Goal: Task Accomplishment & Management: Complete application form

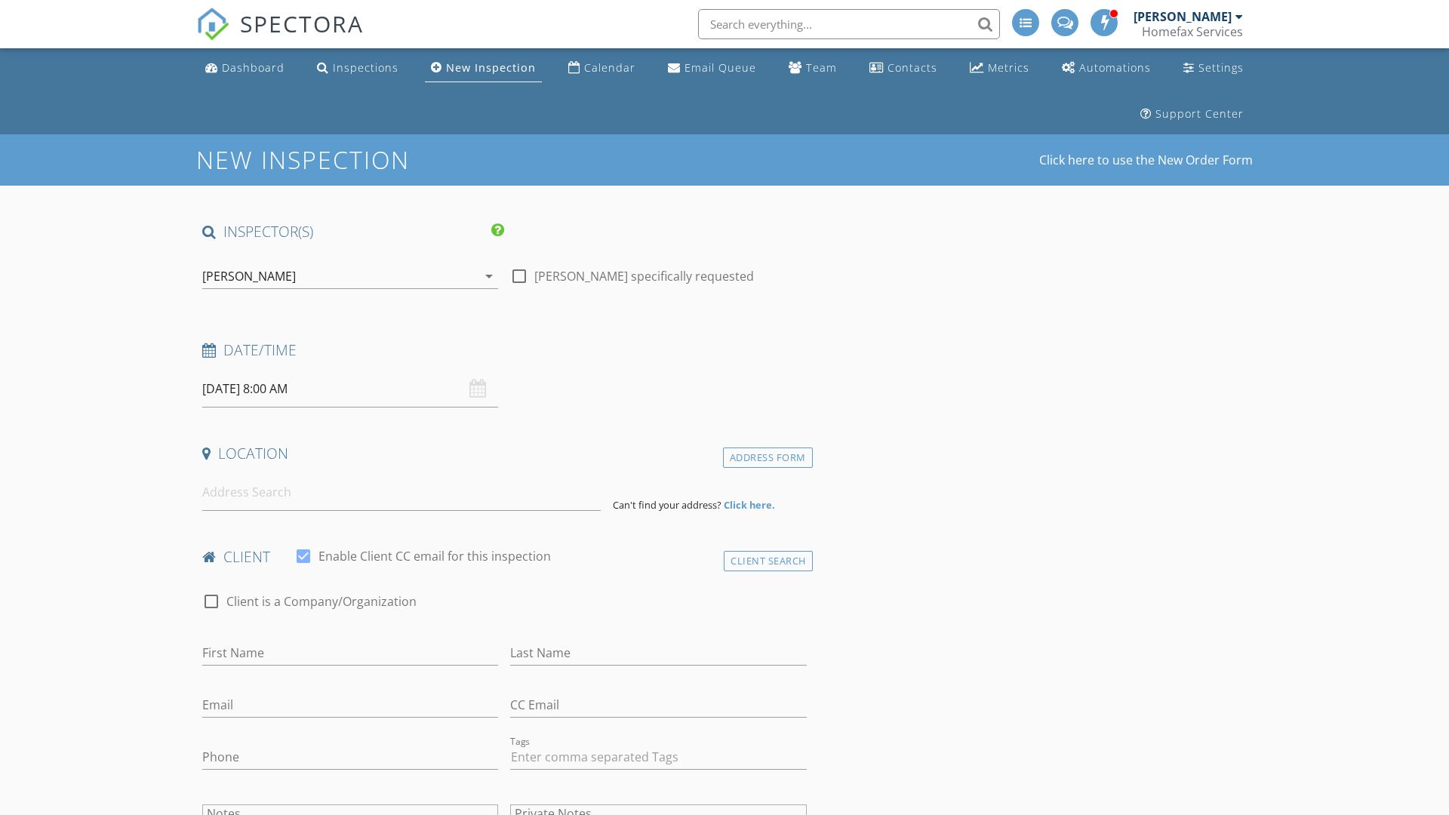
click at [350, 389] on input "09/29/2025 8:00 AM" at bounding box center [350, 389] width 296 height 37
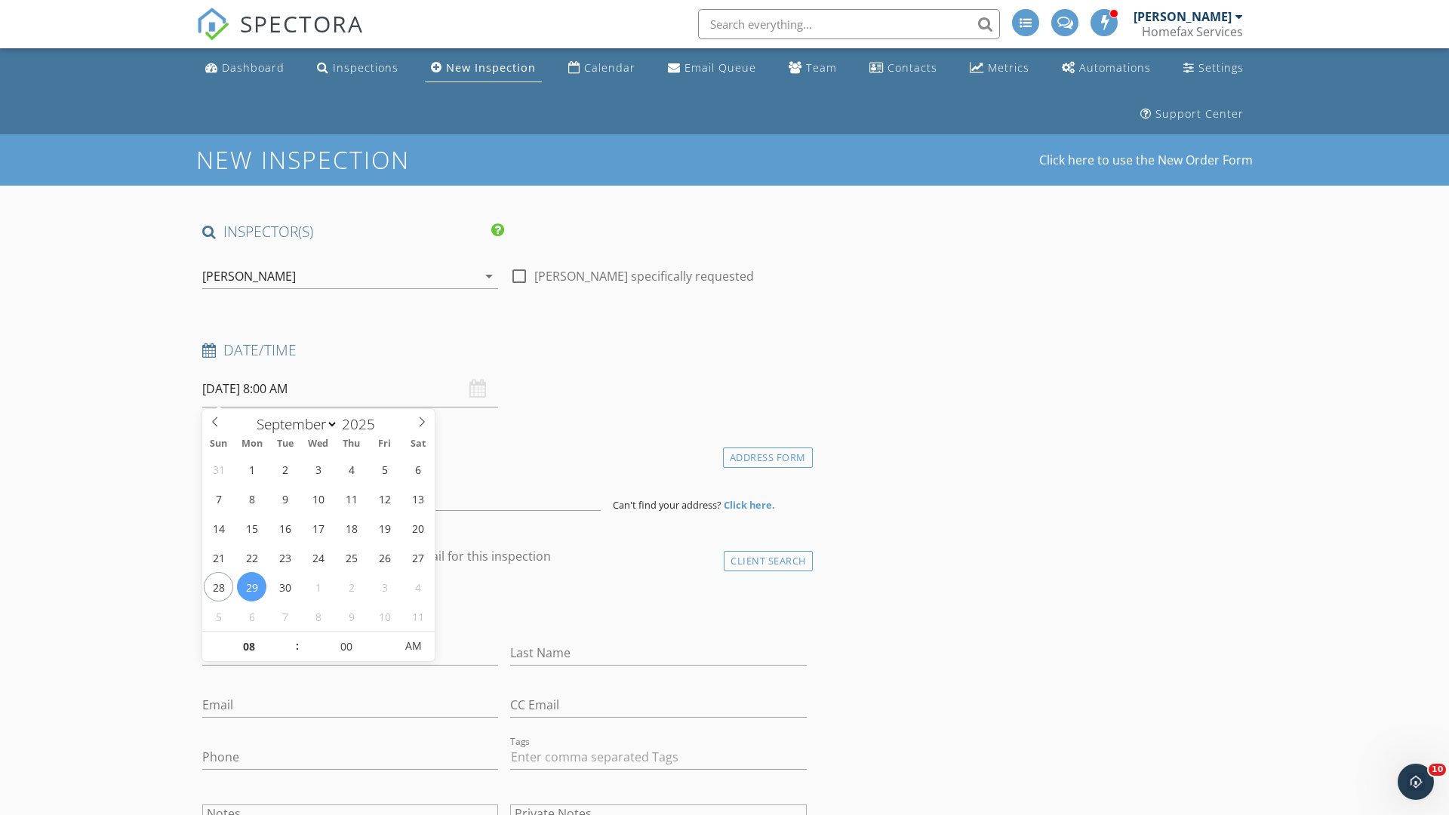
click at [364, 423] on input "2025" at bounding box center [363, 424] width 50 height 20
type input "2025"
type input "09/30/2025 8:00 AM"
click at [248, 646] on input "08" at bounding box center [248, 647] width 93 height 30
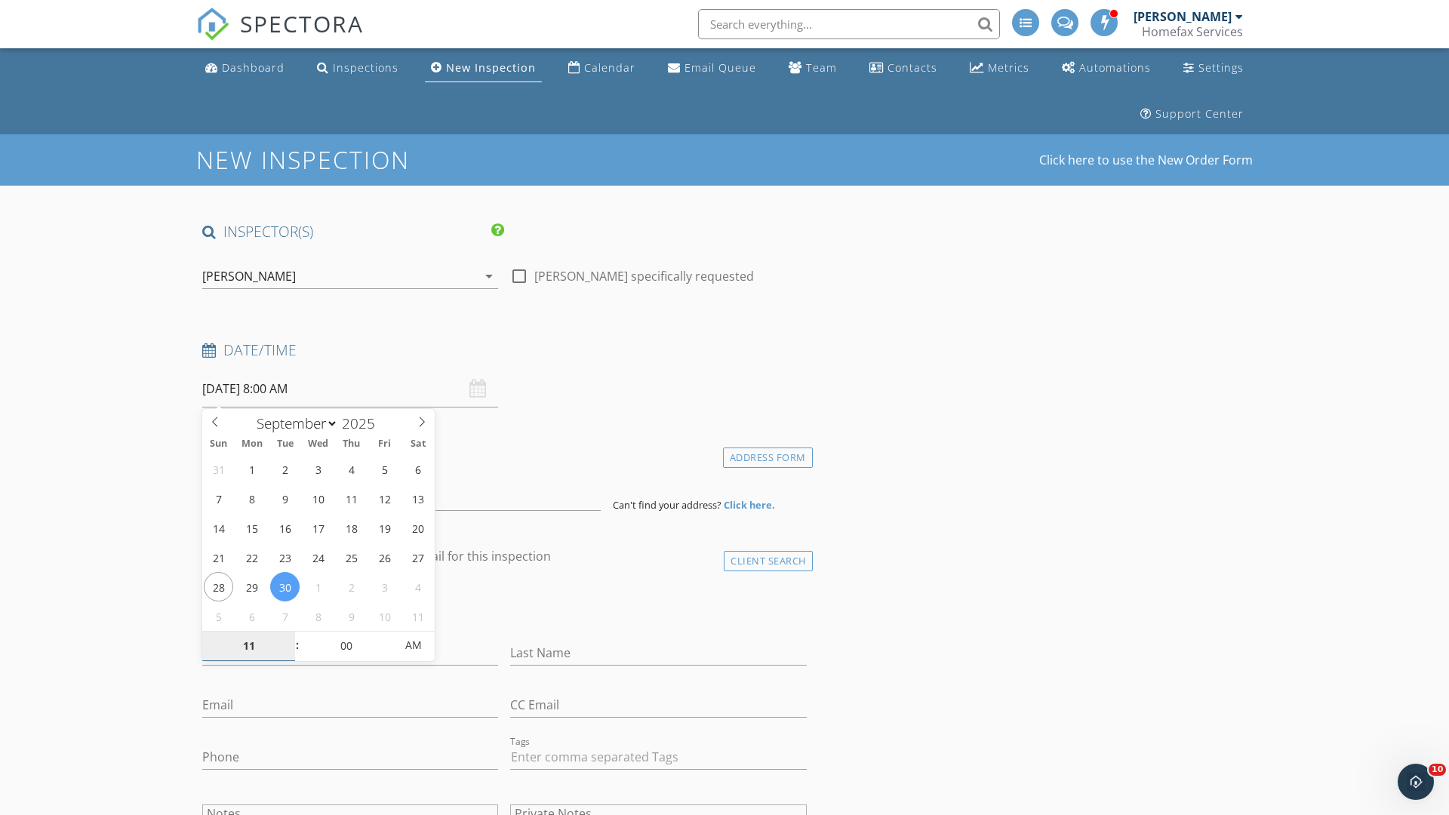
type input "11"
click at [346, 645] on input "00" at bounding box center [346, 646] width 93 height 30
type input "[DATE] 11:00 AM"
type input "00"
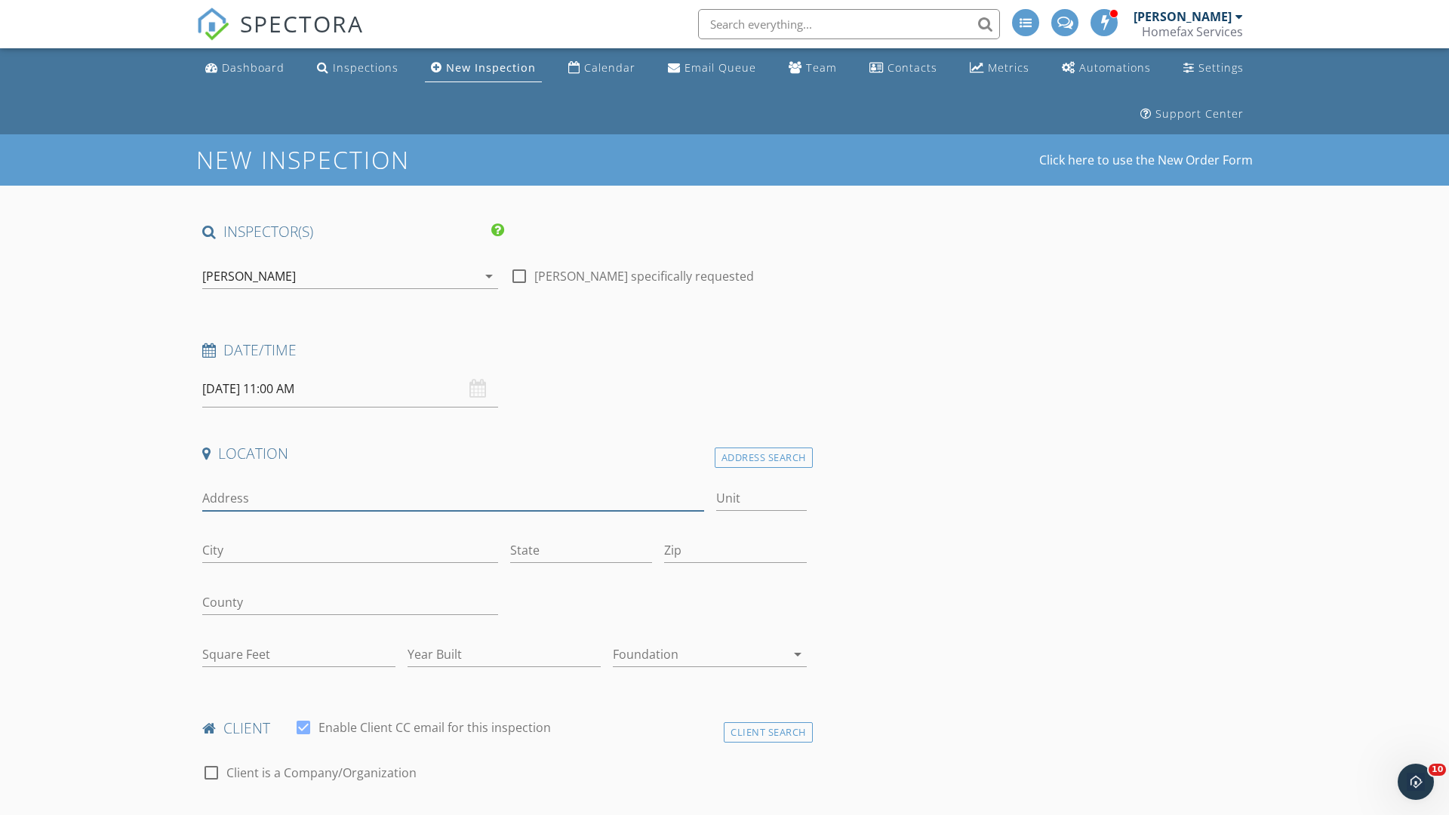
click at [453, 498] on input "Address" at bounding box center [453, 498] width 502 height 25
type input "[STREET_ADDRESS][PERSON_NAME]"
click at [350, 550] on input "City" at bounding box center [350, 550] width 296 height 25
type input "Ramsey"
click at [581, 550] on input "State" at bounding box center [581, 550] width 142 height 25
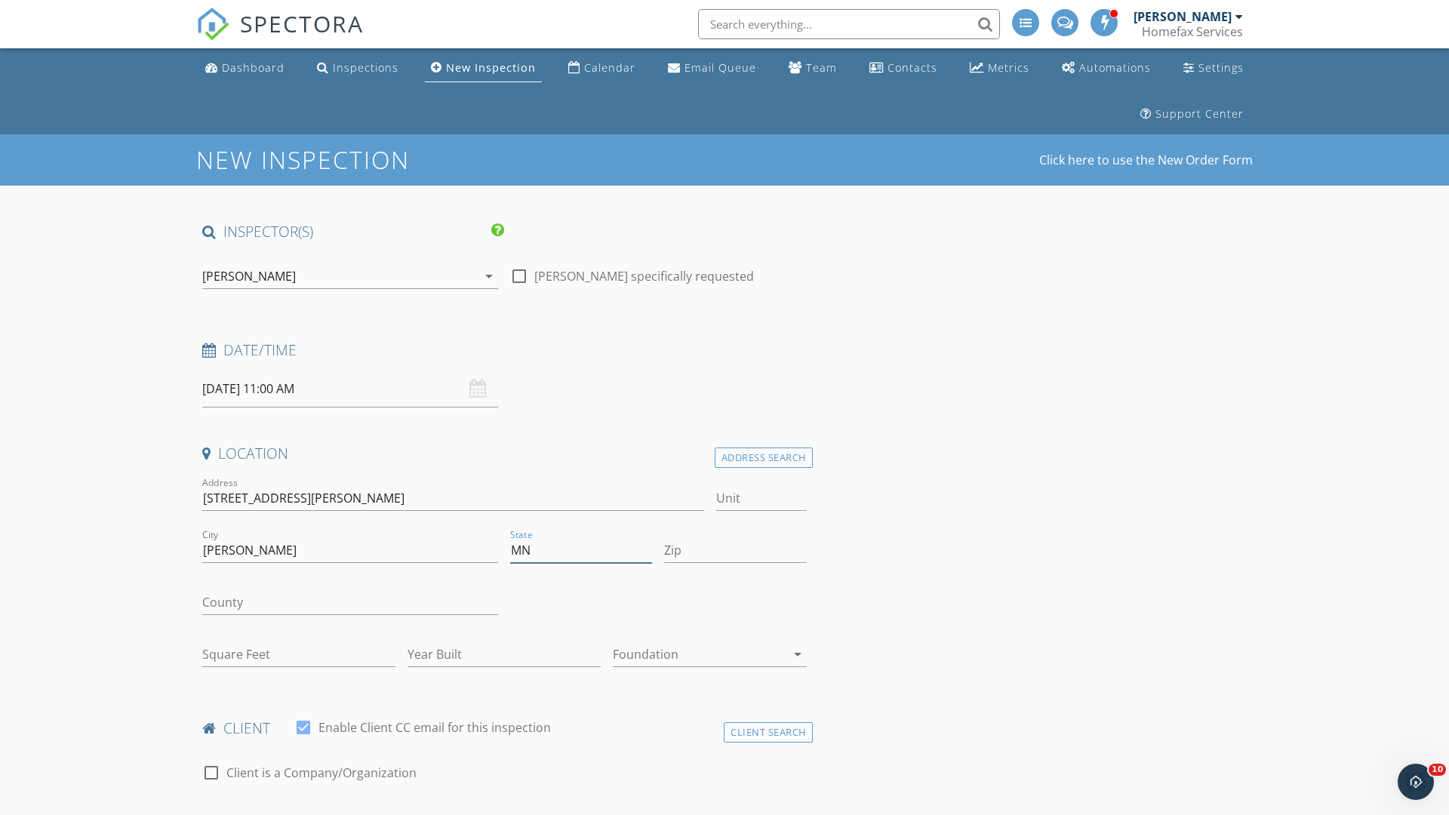
type input "MN"
click at [735, 550] on input "Zip" at bounding box center [735, 550] width 142 height 25
type input "55303"
click at [350, 812] on input "First Name" at bounding box center [350, 824] width 296 height 25
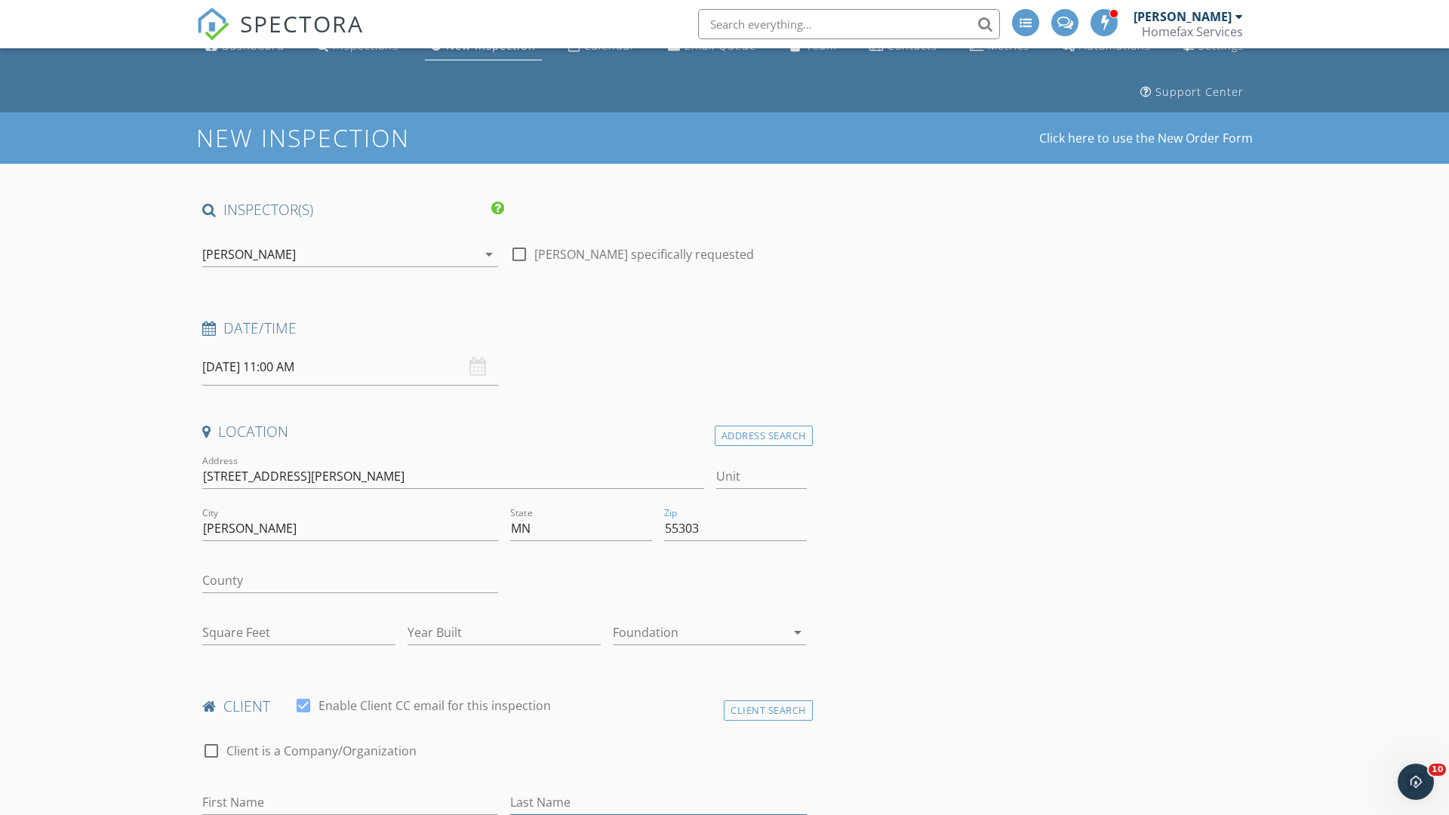
click at [658, 802] on input "Last Name" at bounding box center [658, 802] width 296 height 25
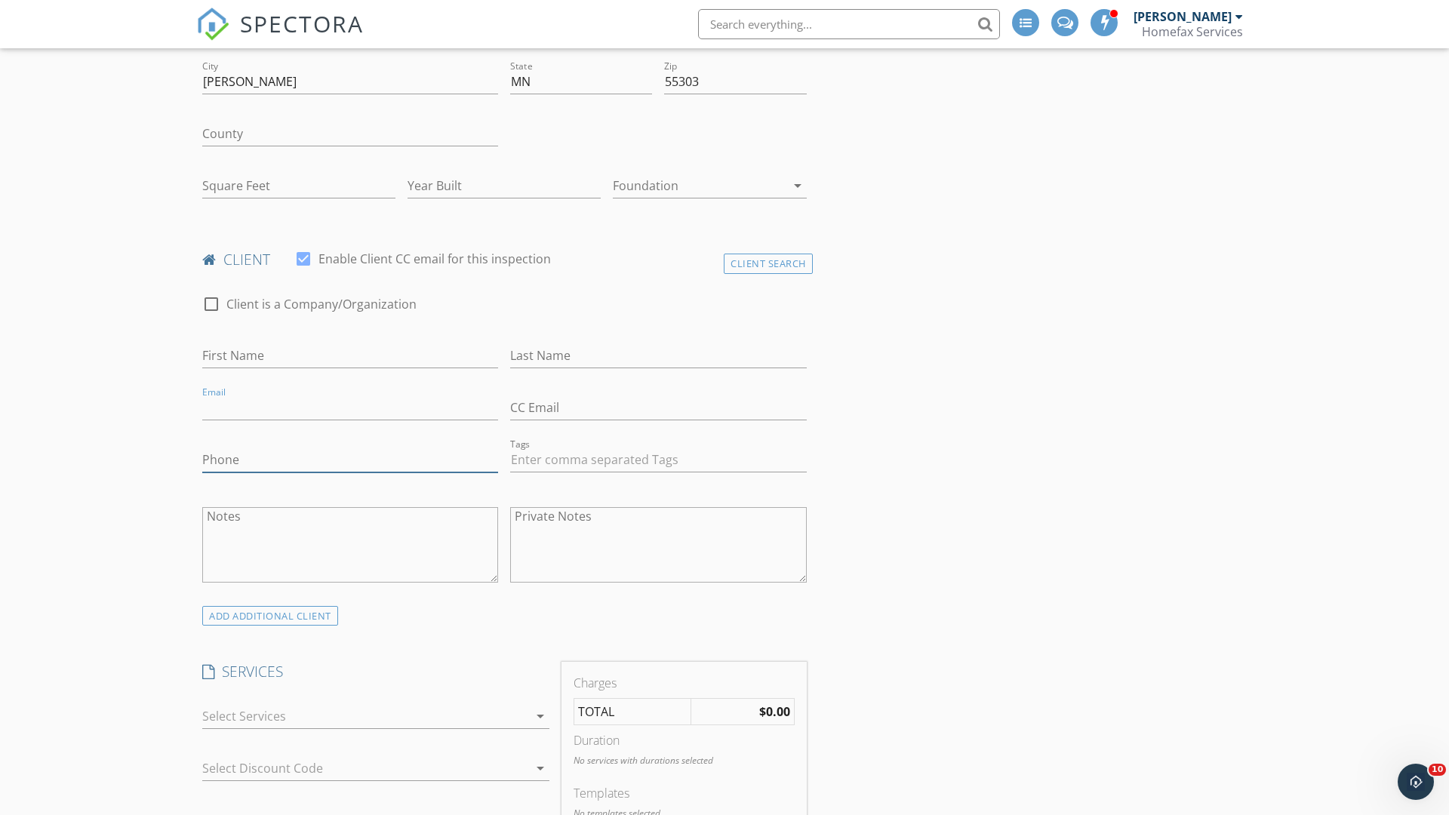
click at [350, 460] on input "Phone" at bounding box center [350, 460] width 296 height 25
click at [365, 720] on div at bounding box center [365, 720] width 326 height 24
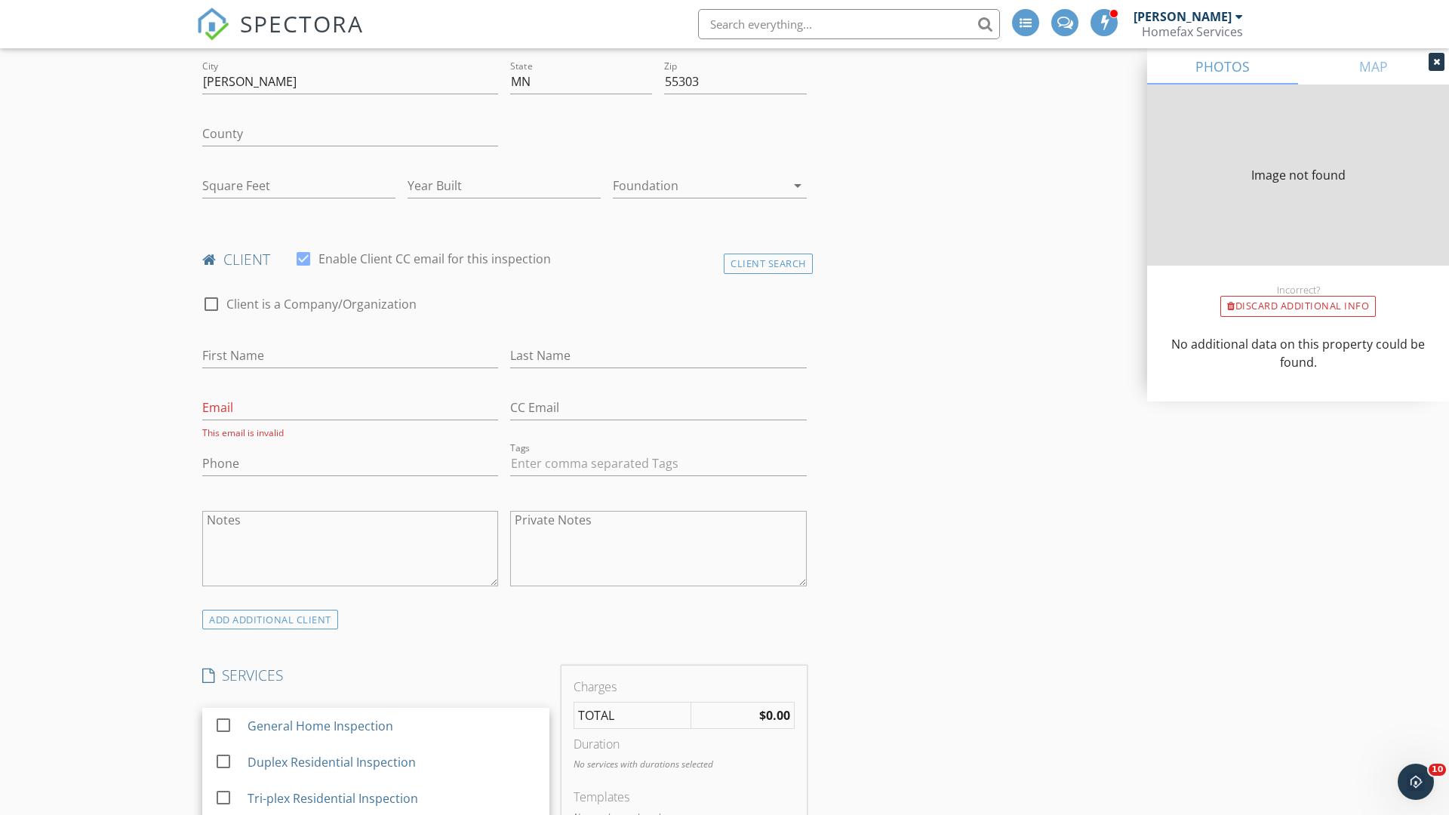
type input "2155"
type input "2002"
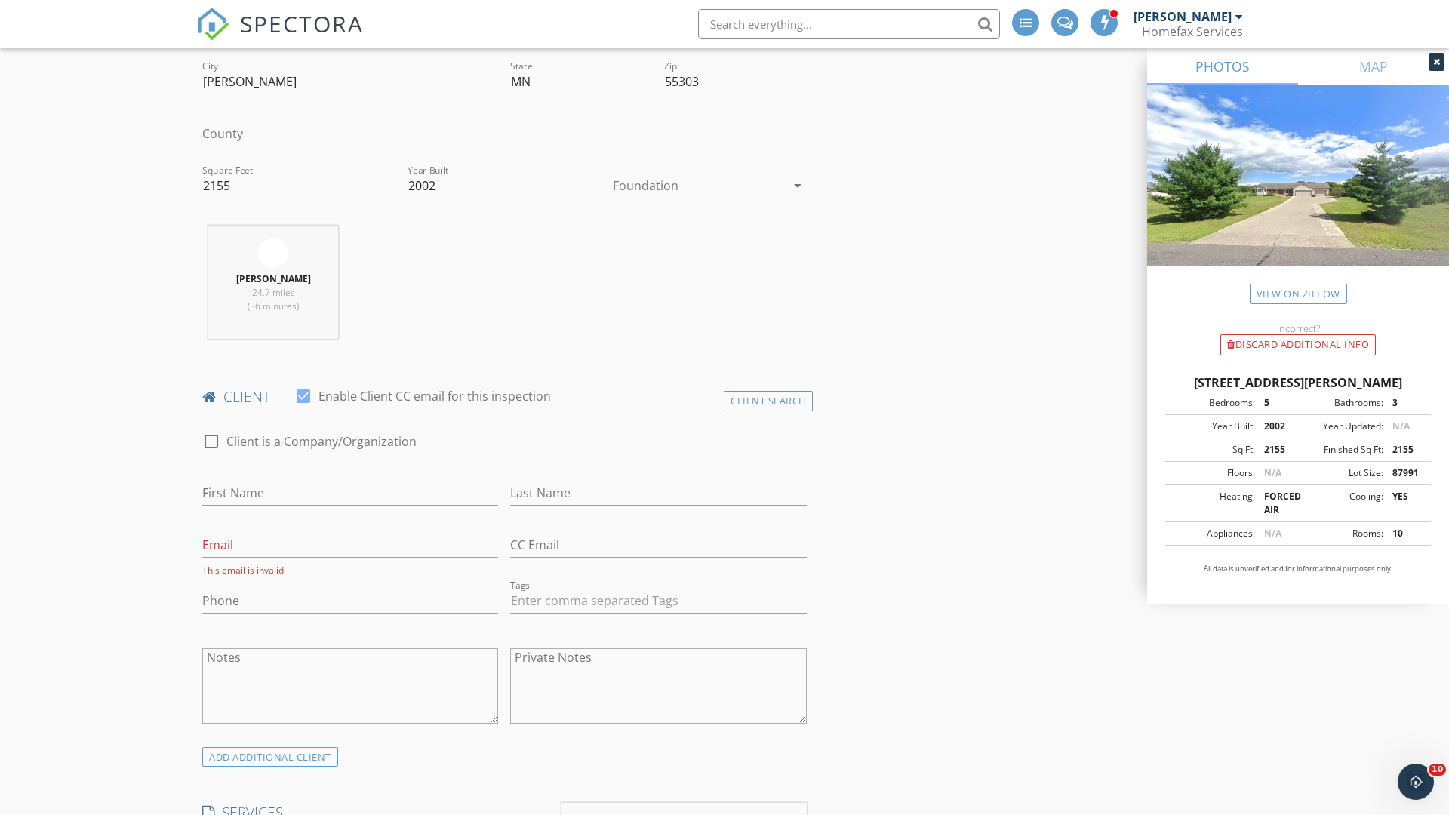
checkbox input "false"
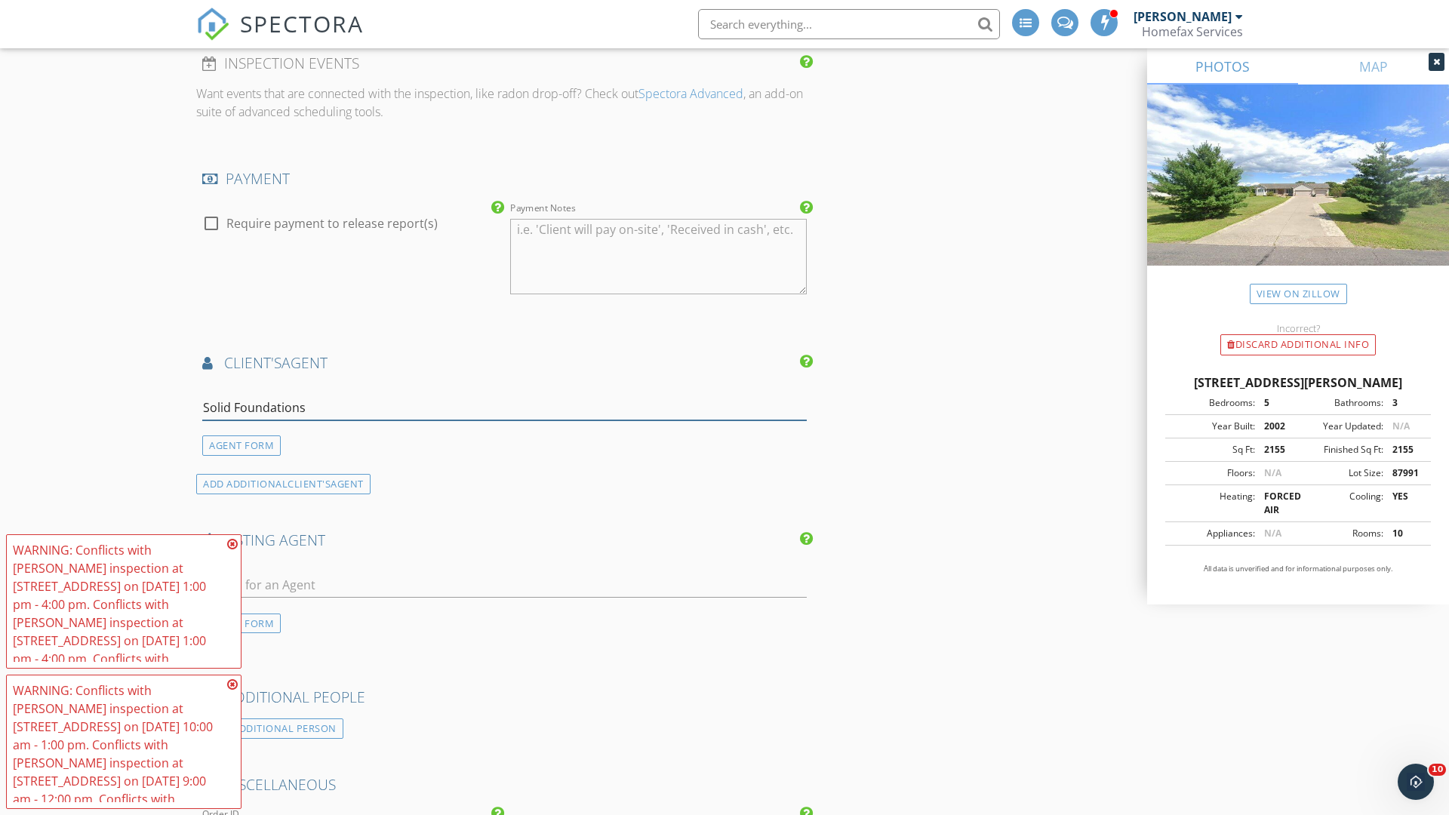
type input "Solid Foundations*"
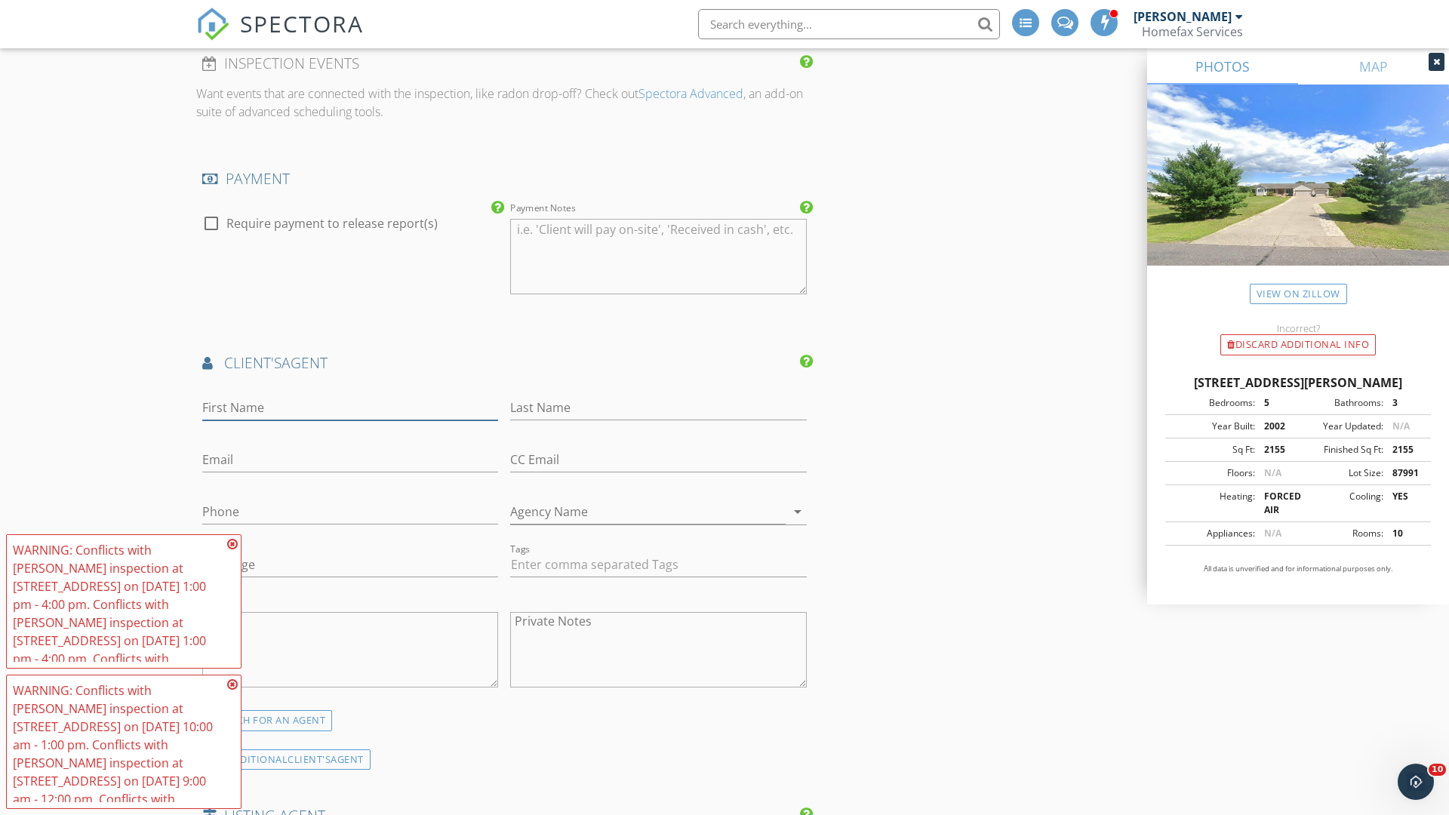
click at [350, 408] on input "First Name" at bounding box center [350, 408] width 296 height 25
type input "Earl"
click at [658, 408] on input "text" at bounding box center [658, 408] width 296 height 25
type input "Cutter"
click at [350, 460] on input "text" at bounding box center [350, 460] width 296 height 25
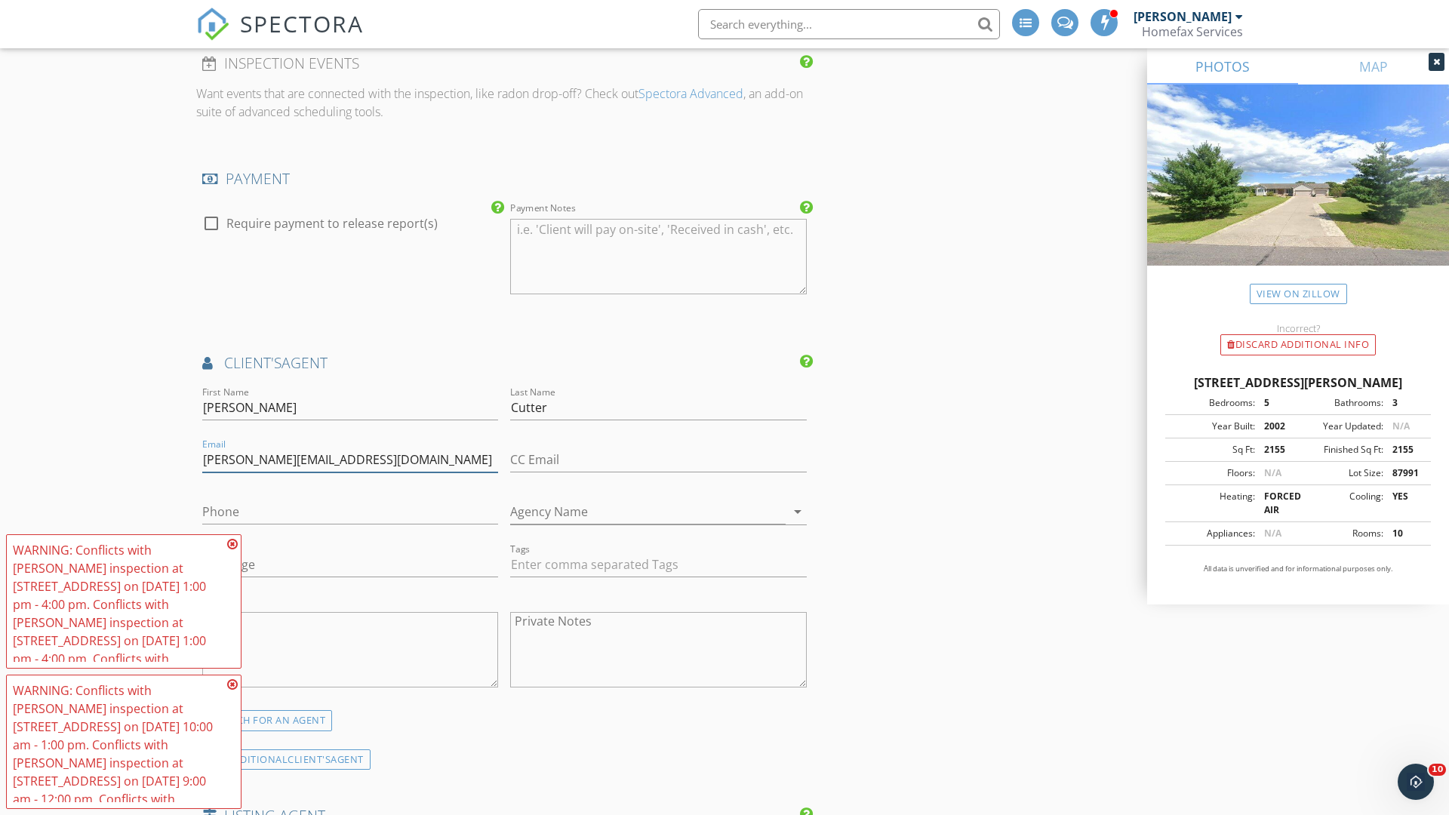
type input "earl@solidfoundationshi.com"
click at [350, 512] on input "text" at bounding box center [350, 512] width 296 height 25
type input "612-328-2125"
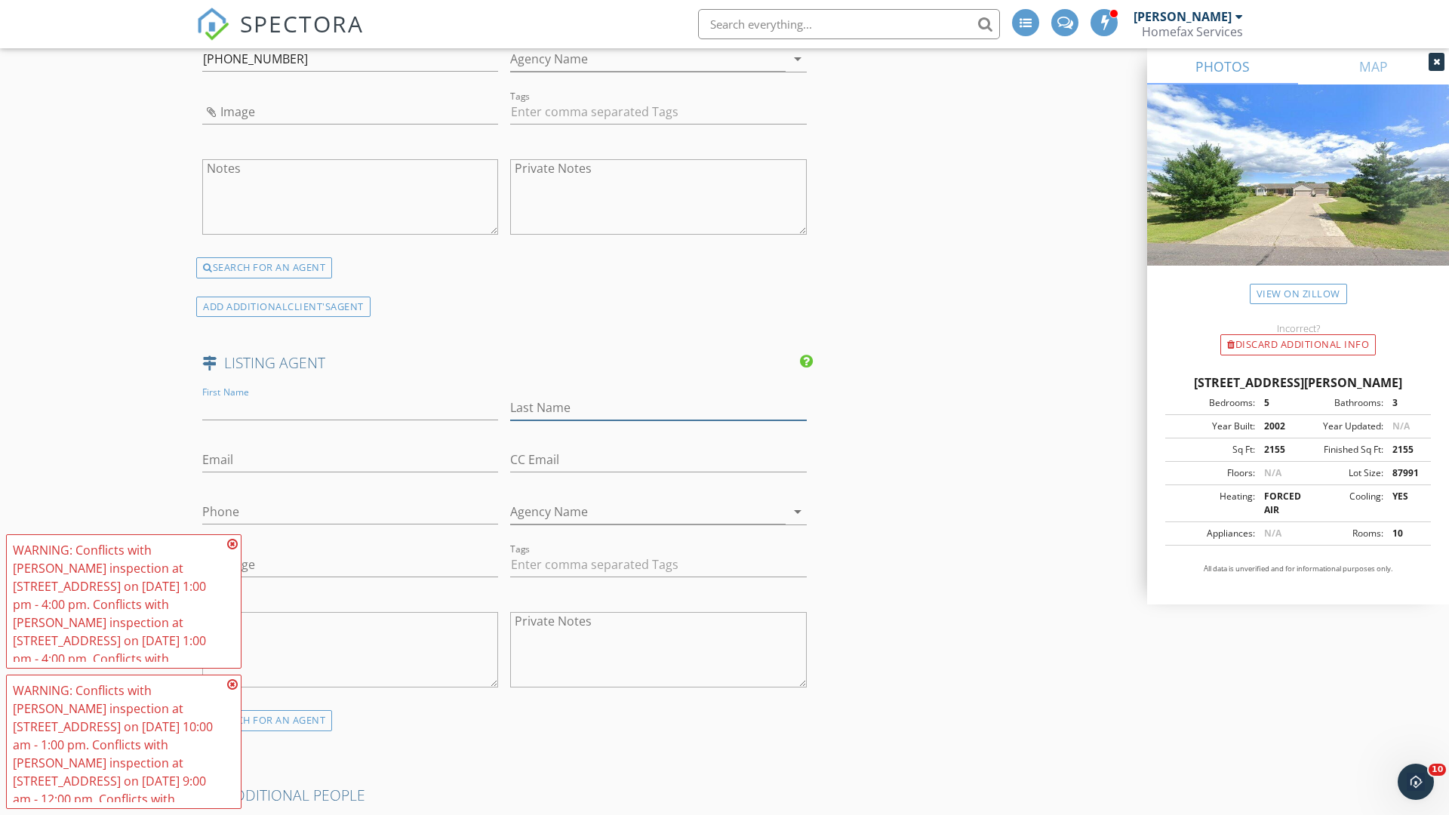
click at [658, 408] on input "text" at bounding box center [658, 408] width 296 height 25
click at [350, 460] on input "text" at bounding box center [350, 460] width 296 height 25
click at [350, 512] on input "text" at bounding box center [350, 512] width 296 height 25
